Goal: Use online tool/utility: Utilize a website feature to perform a specific function

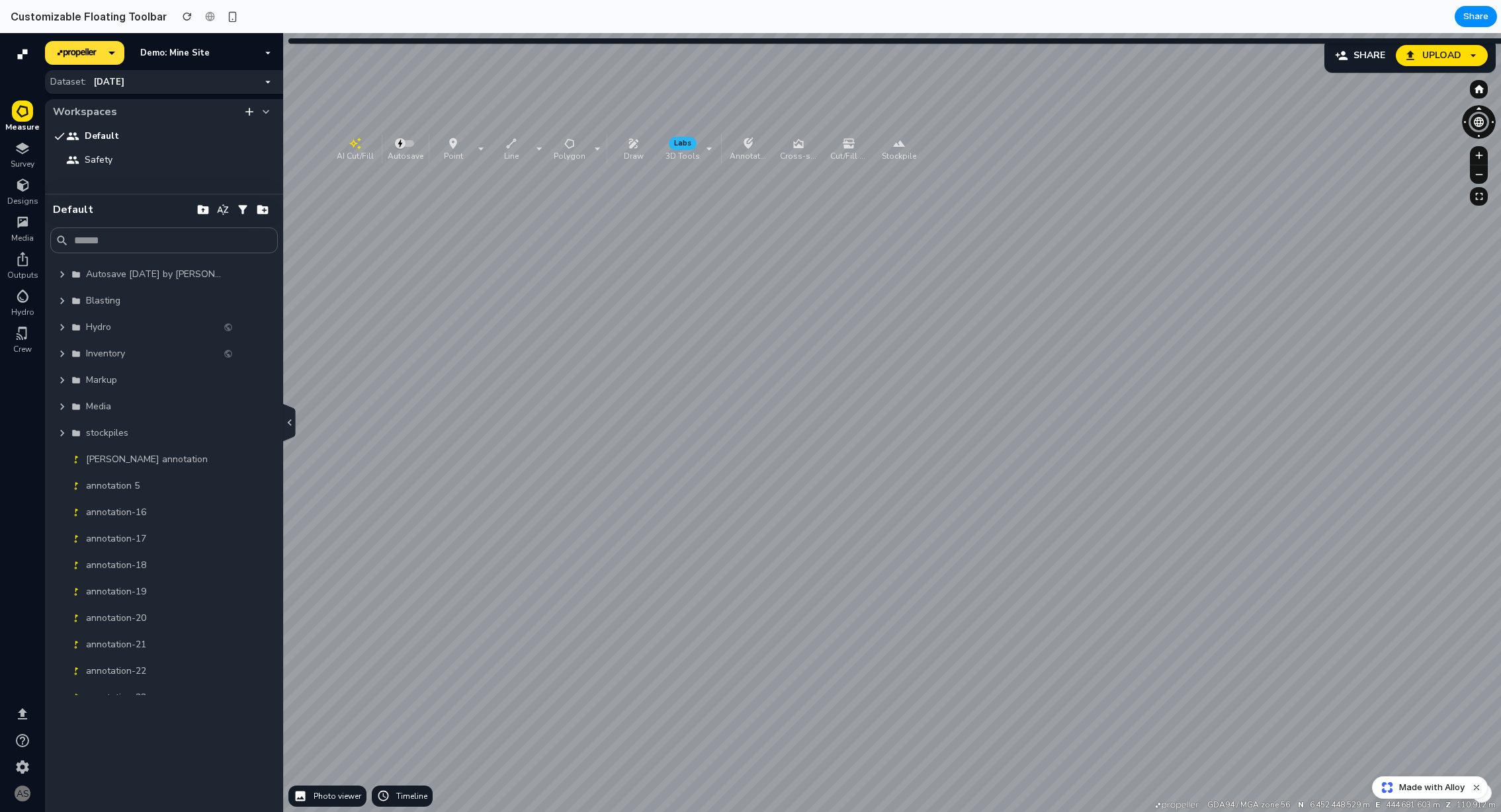
drag, startPoint x: 301, startPoint y: 61, endPoint x: 338, endPoint y: 151, distance: 97.3
click at [338, 151] on p "AI Cut/Fill" at bounding box center [355, 155] width 37 height 10
drag, startPoint x: 395, startPoint y: 136, endPoint x: 327, endPoint y: 92, distance: 81.0
click at [312, 76] on button "AI Cut/Fill" at bounding box center [335, 79] width 47 height 29
click at [25, 161] on span "Survey" at bounding box center [23, 163] width 24 height 10
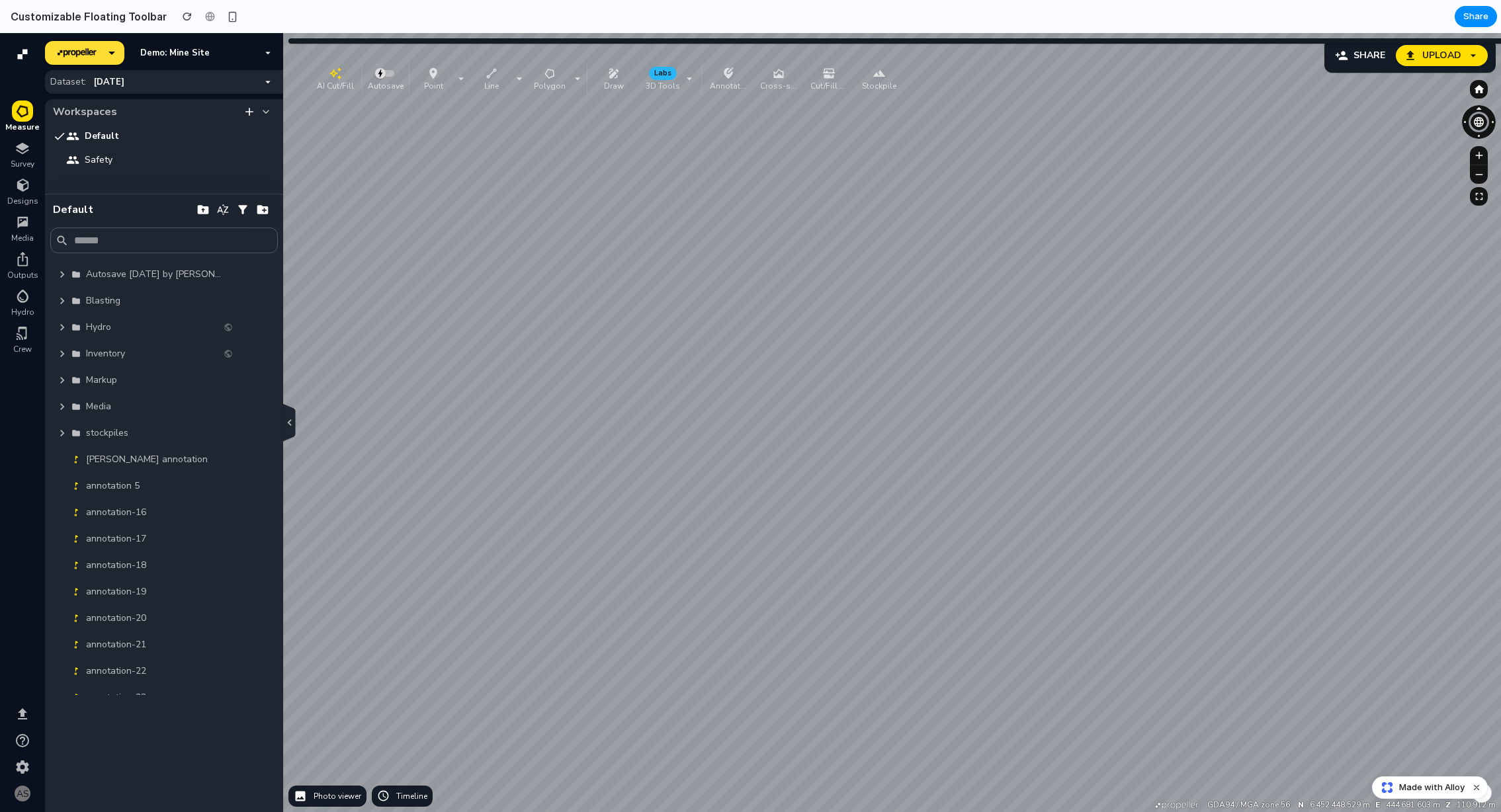
click at [28, 151] on icon "button" at bounding box center [23, 148] width 16 height 16
drag, startPoint x: 315, startPoint y: 74, endPoint x: 305, endPoint y: 80, distance: 11.7
click at [305, 80] on div "button" at bounding box center [325, 80] width 43 height 13
click at [412, 88] on p "Point" at bounding box center [422, 92] width 31 height 10
click at [324, 91] on p "AI Cut/Fill" at bounding box center [325, 92] width 37 height 10
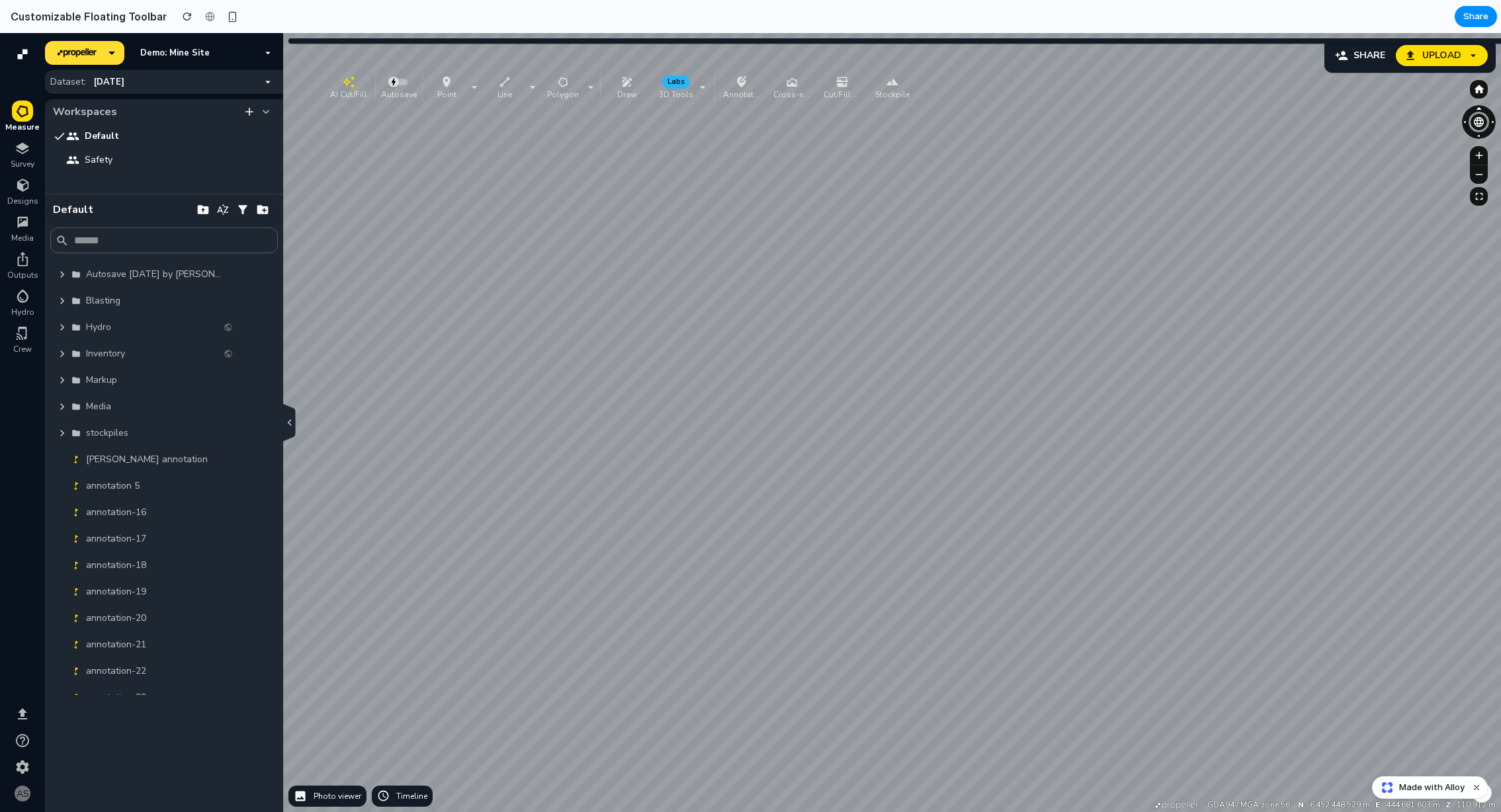
drag, startPoint x: 321, startPoint y: 86, endPoint x: 345, endPoint y: 88, distance: 24.1
click at [345, 88] on p "AI Cut/Fill" at bounding box center [349, 93] width 37 height 10
drag, startPoint x: 311, startPoint y: 61, endPoint x: 312, endPoint y: 71, distance: 10.0
click at [312, 71] on p "AI Cut/Fill" at bounding box center [319, 74] width 37 height 10
drag, startPoint x: 295, startPoint y: 69, endPoint x: 304, endPoint y: 68, distance: 9.1
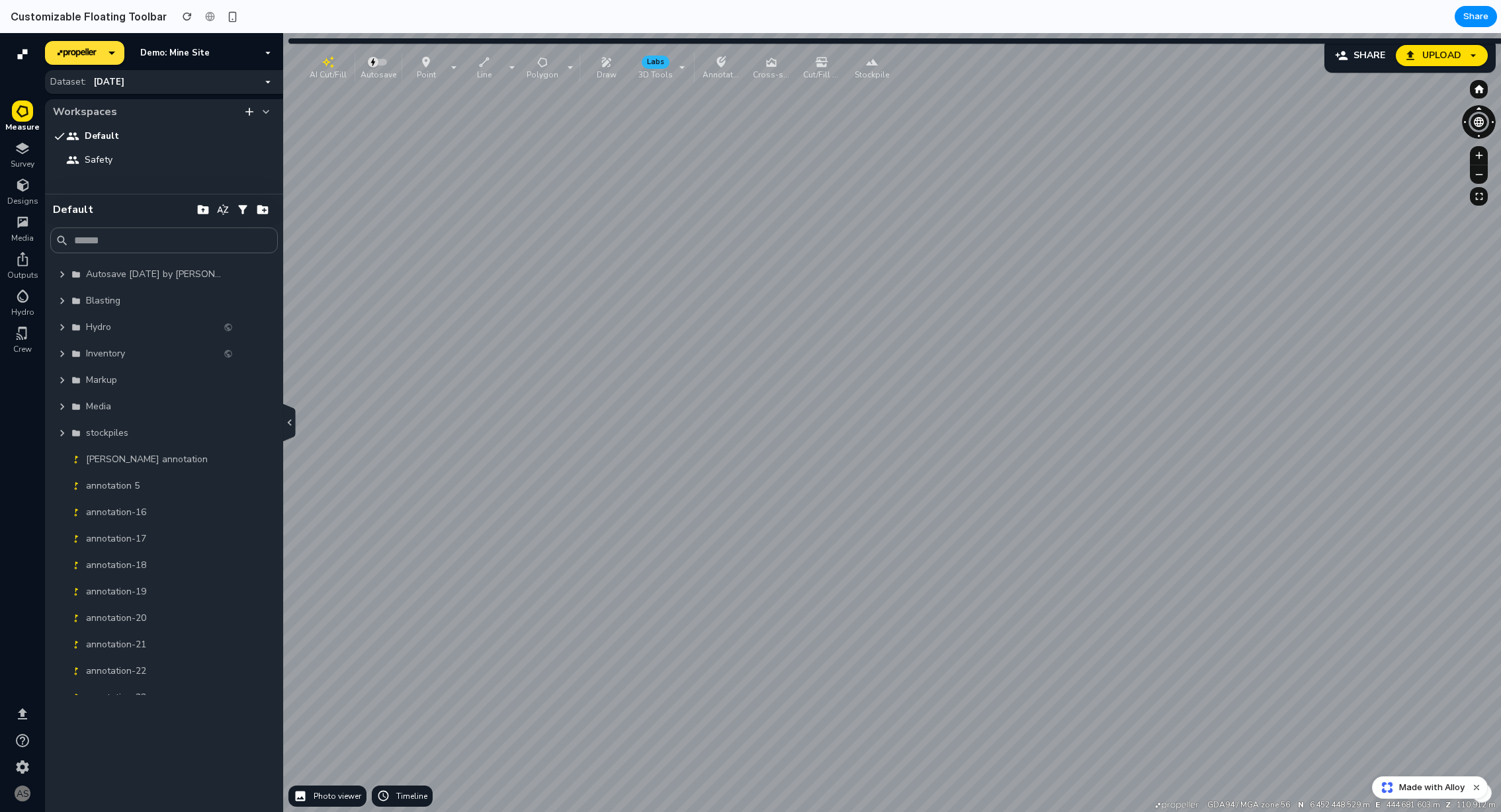
click at [304, 68] on button "AI Cut/Fill" at bounding box center [327, 68] width 47 height 29
click at [63, 356] on icon "button" at bounding box center [62, 354] width 13 height 13
click at [83, 293] on div "Blasting" at bounding box center [156, 301] width 152 height 18
click at [59, 306] on button "button" at bounding box center [62, 301] width 18 height 18
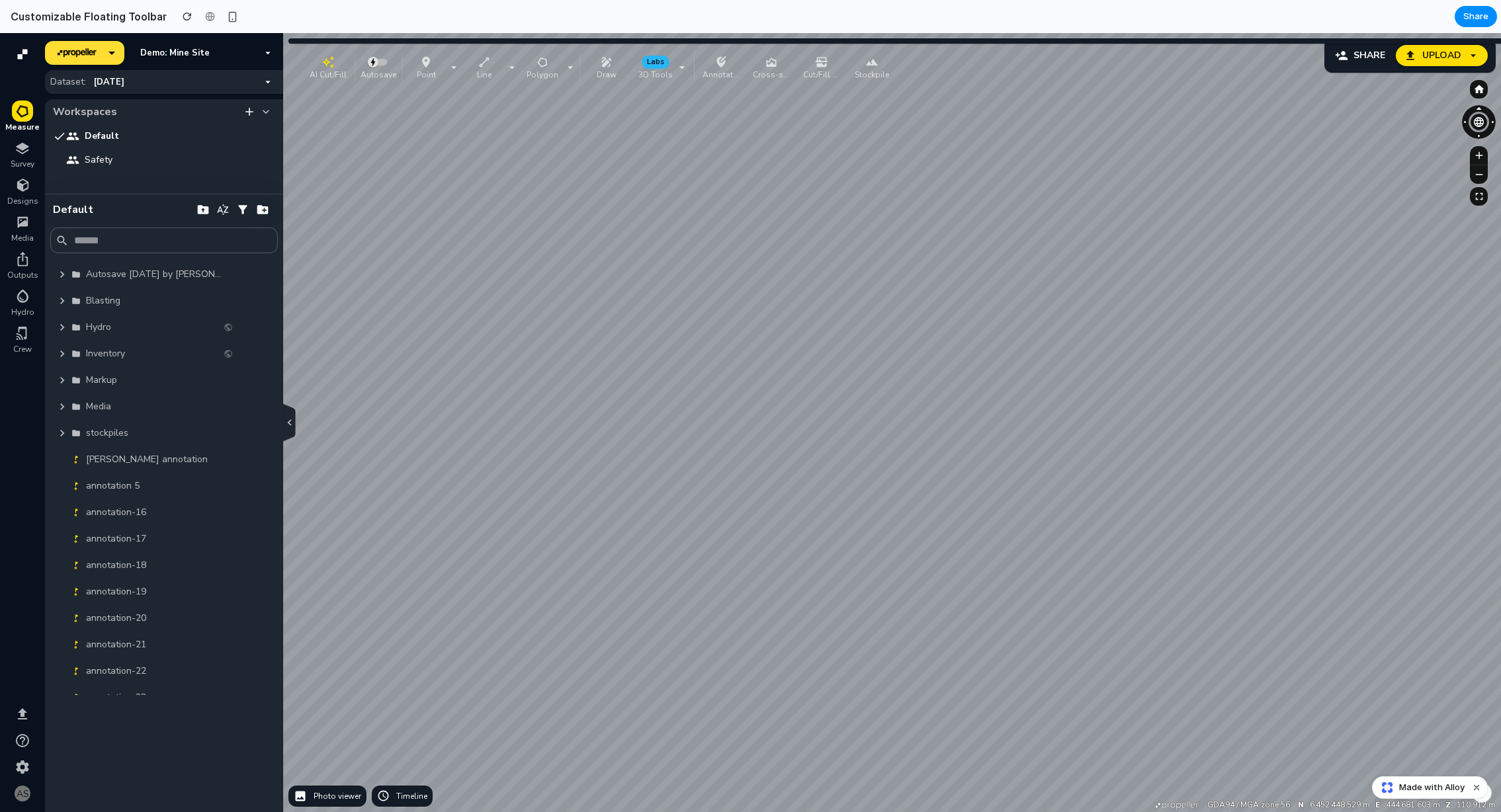
click at [59, 305] on icon "button" at bounding box center [62, 301] width 13 height 13
click at [96, 308] on div "Blasting" at bounding box center [156, 301] width 152 height 18
click at [68, 303] on icon "button" at bounding box center [62, 301] width 13 height 13
click at [67, 303] on icon "button" at bounding box center [62, 301] width 13 height 13
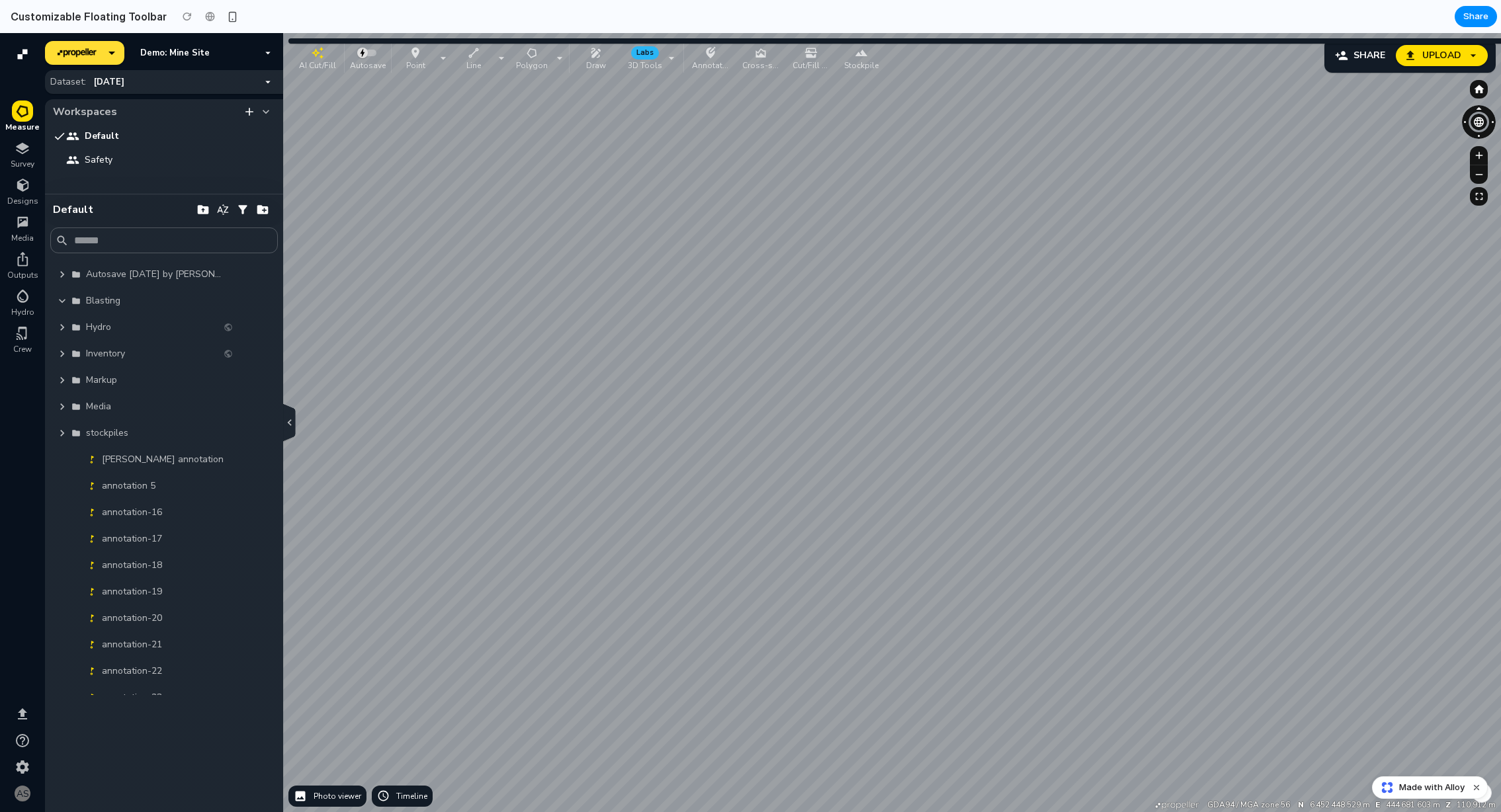
click at [67, 303] on icon "button" at bounding box center [62, 301] width 13 height 13
